Goal: Check status: Check status

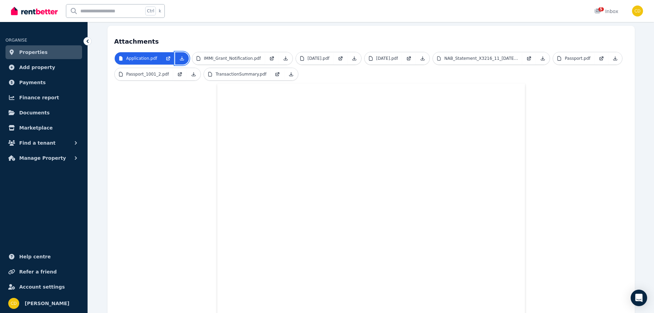
scroll to position [229, 0]
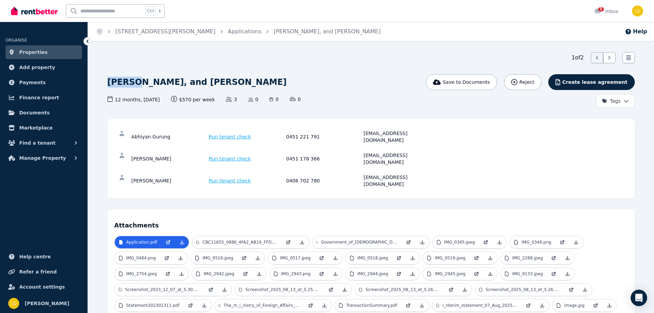
drag, startPoint x: 104, startPoint y: 83, endPoint x: 136, endPoint y: 83, distance: 31.9
click at [176, 79] on h1 "Abhiyan Gurung, Sandesh Jimee, and Dikshya Rai" at bounding box center [196, 82] width 179 height 11
drag, startPoint x: 176, startPoint y: 86, endPoint x: 211, endPoint y: 86, distance: 35.4
click at [208, 86] on h1 "Abhiyan Gurung, Sandesh Jimee, and Dikshya Rai" at bounding box center [196, 82] width 179 height 11
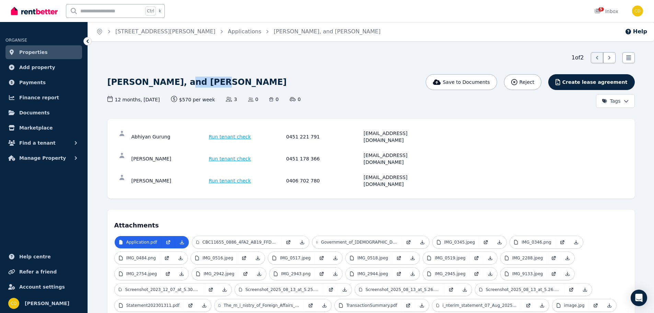
drag, startPoint x: 253, startPoint y: 85, endPoint x: 281, endPoint y: 83, distance: 28.5
click at [281, 83] on h1 "Abhiyan Gurung, Sandesh Jimee, and Dikshya Rai" at bounding box center [196, 82] width 179 height 11
click at [310, 82] on div "Abhiyan Gurung, Sandesh Jimee, and Dikshya Rai" at bounding box center [282, 82] width 350 height 16
